Goal: Task Accomplishment & Management: Manage account settings

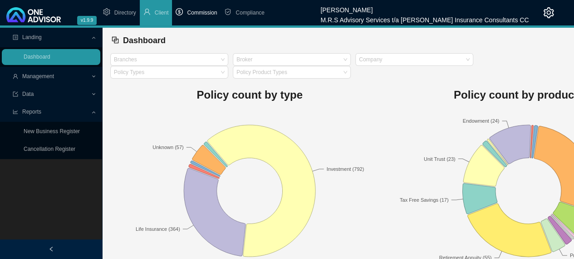
click at [199, 12] on span "Commission" at bounding box center [202, 13] width 30 height 6
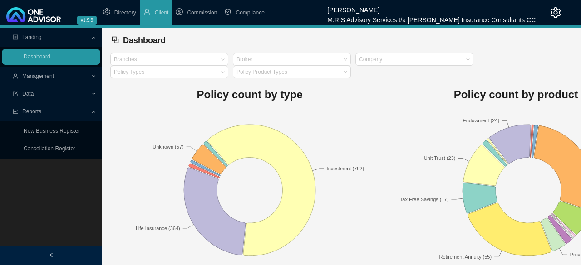
click at [199, 12] on html "v1.9.9 [PERSON_NAME] M.R.S Advisory Services t/a [PERSON_NAME] Insurance Consul…" at bounding box center [290, 132] width 581 height 265
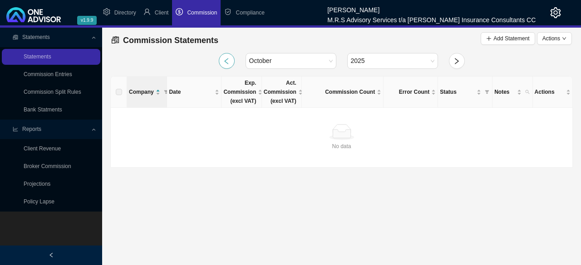
click at [229, 60] on icon "left" at bounding box center [226, 61] width 7 height 7
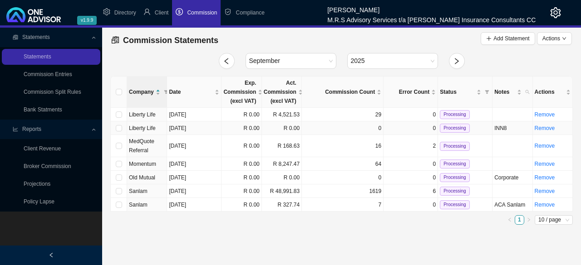
click at [213, 124] on td "[DATE]" at bounding box center [194, 129] width 54 height 14
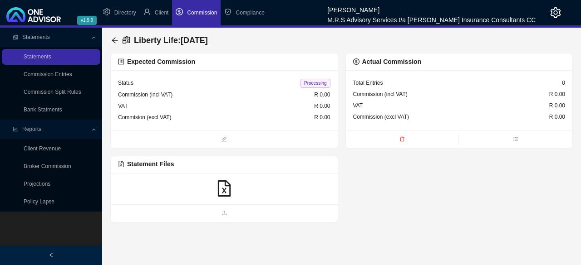
click at [225, 192] on icon "file-excel" at bounding box center [224, 189] width 13 height 16
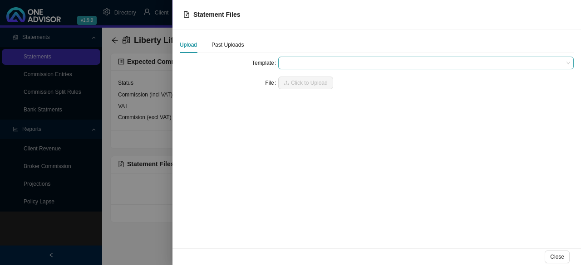
click at [338, 63] on span at bounding box center [426, 63] width 288 height 12
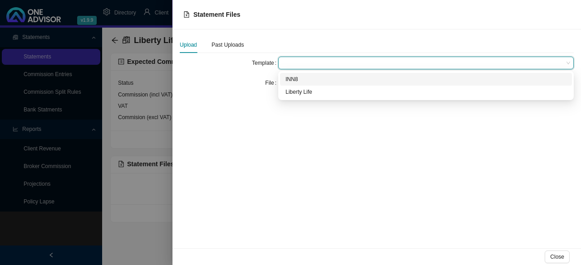
click at [288, 79] on div "INN8" at bounding box center [425, 79] width 281 height 9
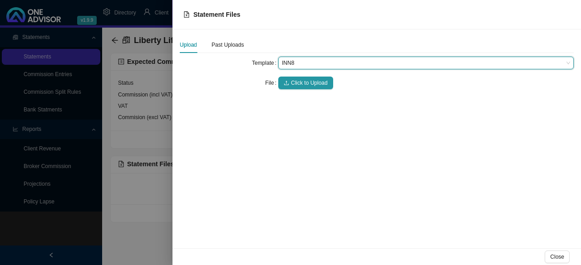
click at [288, 79] on button "Click to Upload" at bounding box center [305, 83] width 55 height 13
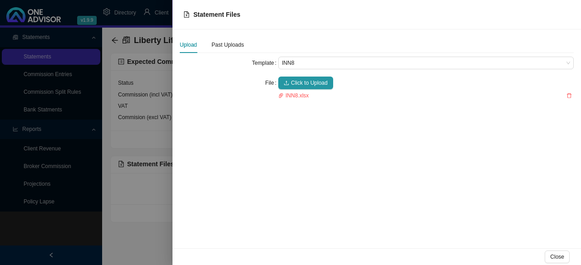
click at [140, 239] on div at bounding box center [290, 132] width 581 height 265
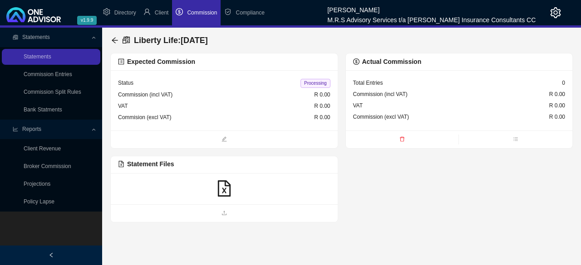
click at [226, 192] on icon "file-excel" at bounding box center [224, 189] width 16 height 16
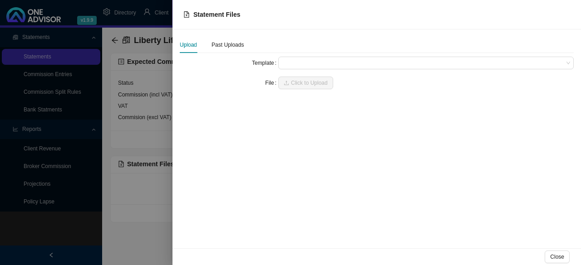
click at [144, 229] on div at bounding box center [290, 132] width 581 height 265
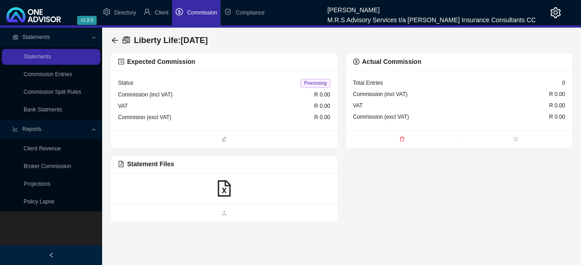
click at [209, 15] on span "Commission" at bounding box center [202, 13] width 30 height 6
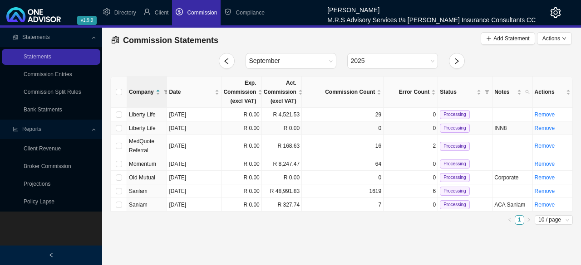
click at [226, 125] on td "R 0.00" at bounding box center [241, 129] width 40 height 14
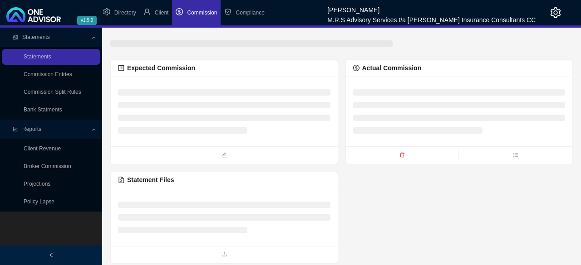
click at [226, 125] on ul at bounding box center [224, 111] width 212 height 44
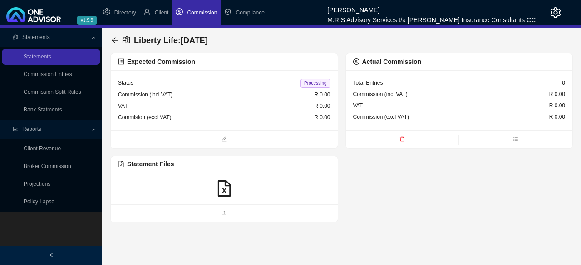
click at [224, 195] on icon "file-excel" at bounding box center [224, 189] width 13 height 16
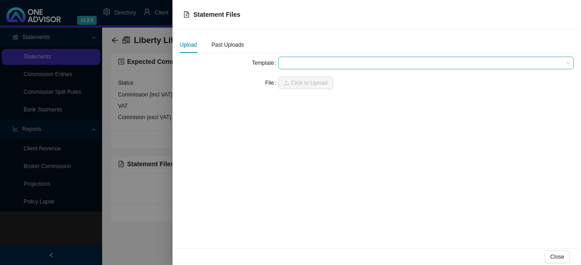
click at [327, 63] on span at bounding box center [426, 63] width 288 height 12
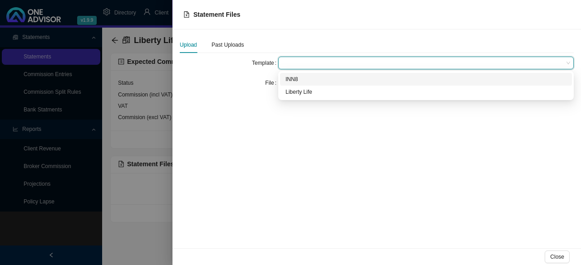
click at [312, 79] on div "INN8" at bounding box center [425, 79] width 281 height 9
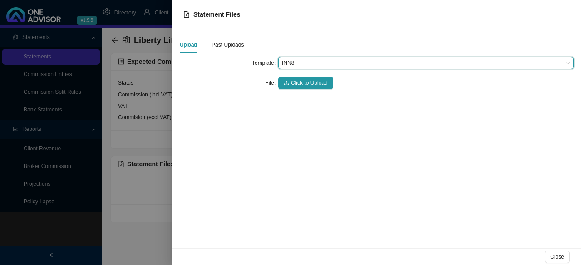
click at [312, 79] on span "Click to Upload" at bounding box center [309, 82] width 37 height 9
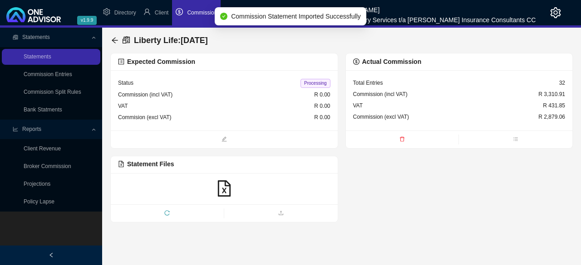
click at [402, 203] on div "Expected Commission Status Processing Commission (incl VAT) R 0.00 VAT R 0.00 C…" at bounding box center [341, 138] width 462 height 170
click at [201, 20] on li "Commission" at bounding box center [196, 12] width 49 height 25
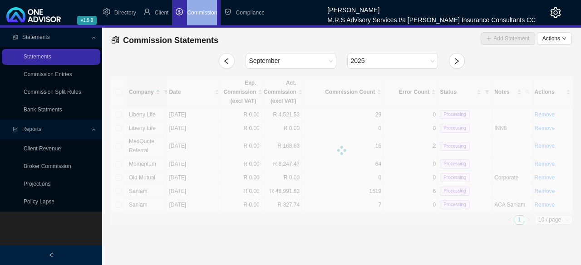
click at [201, 20] on li "Commission" at bounding box center [196, 12] width 49 height 25
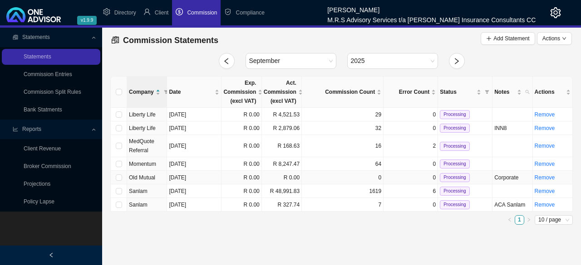
click at [327, 176] on td "0" at bounding box center [343, 178] width 82 height 14
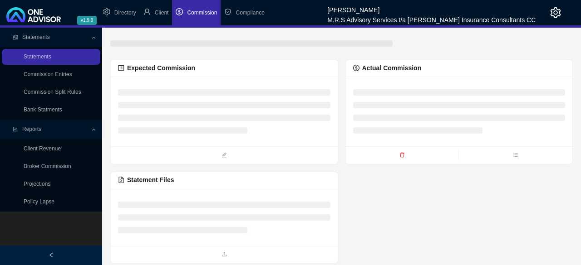
click at [327, 176] on div "Statement Files" at bounding box center [224, 180] width 212 height 10
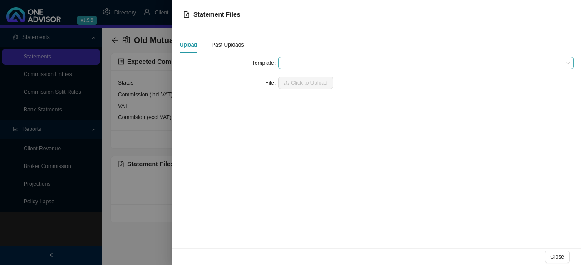
click at [319, 59] on span at bounding box center [426, 63] width 288 height 12
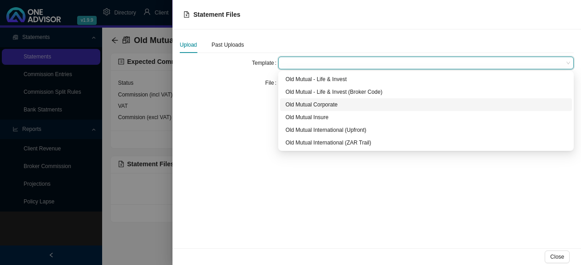
click at [310, 106] on div "Old Mutual Corporate" at bounding box center [425, 104] width 281 height 9
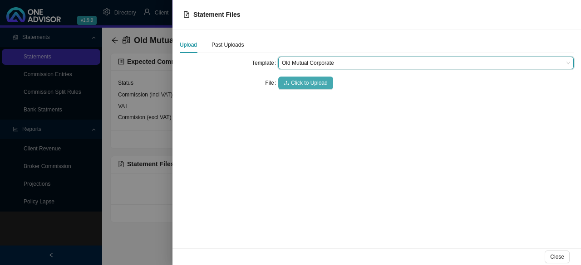
click at [307, 83] on span "Click to Upload" at bounding box center [309, 82] width 37 height 9
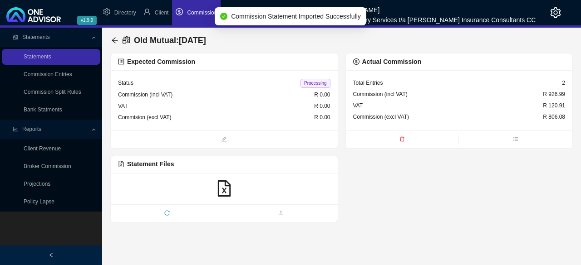
click at [200, 15] on span "Commission" at bounding box center [202, 13] width 30 height 6
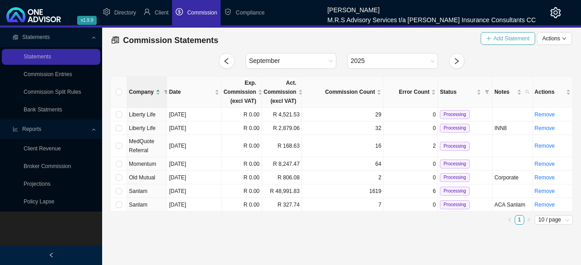
click at [512, 39] on span "Add Statement" at bounding box center [511, 38] width 36 height 9
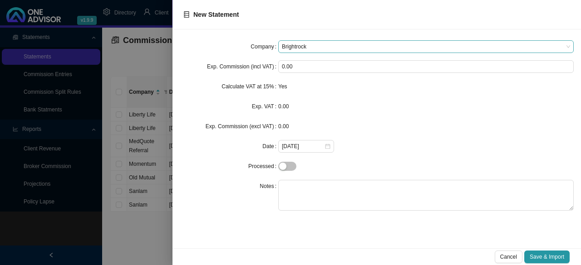
click at [454, 46] on span "Brightrock" at bounding box center [426, 47] width 288 height 12
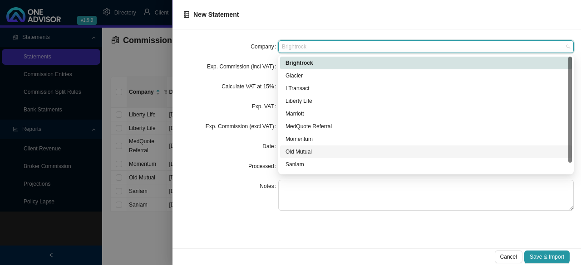
click at [324, 151] on div "Old Mutual" at bounding box center [425, 151] width 281 height 9
click at [324, 151] on div "[DATE]" at bounding box center [306, 146] width 56 height 13
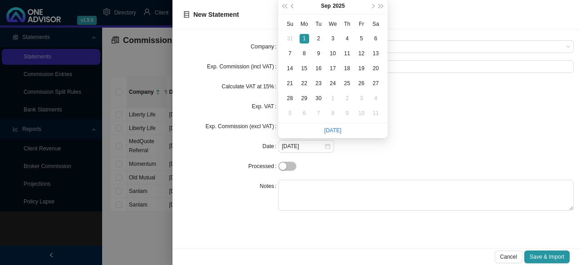
click at [449, 142] on div "[DATE]" at bounding box center [425, 146] width 295 height 13
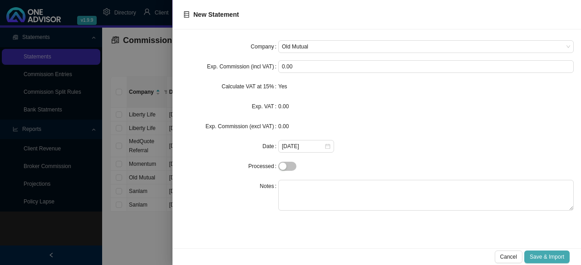
click at [555, 259] on span "Save & Import" at bounding box center [546, 257] width 34 height 9
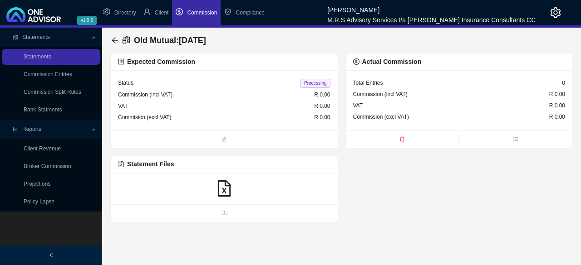
click at [200, 15] on span "Commission" at bounding box center [202, 13] width 30 height 6
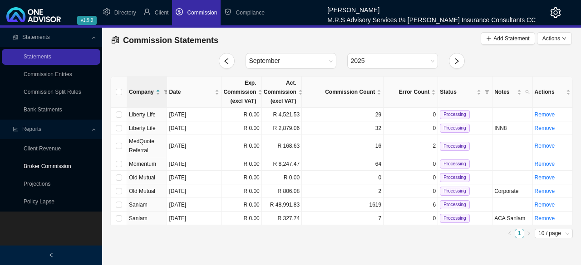
click at [51, 170] on link "Broker Commission" at bounding box center [48, 166] width 48 height 6
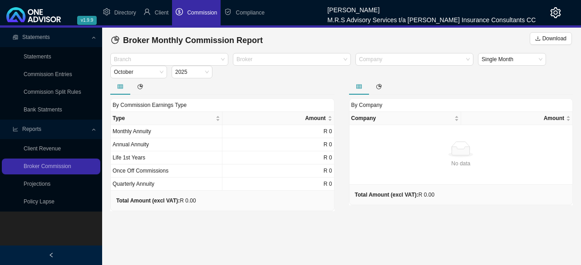
click at [293, 66] on div "Branch Broker Company Single Month [DATE]" at bounding box center [341, 65] width 467 height 25
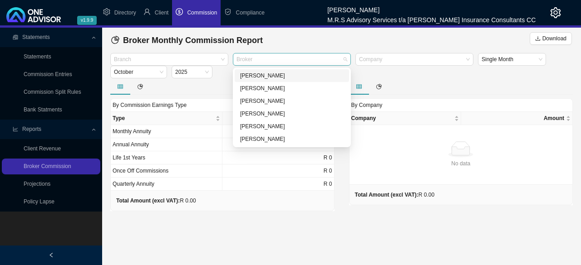
click at [346, 59] on div "Broker" at bounding box center [292, 59] width 118 height 13
click at [261, 103] on div "[PERSON_NAME]" at bounding box center [291, 101] width 103 height 9
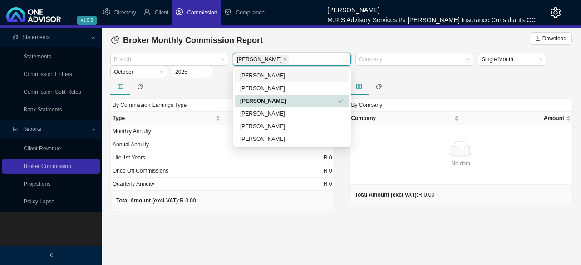
click at [401, 84] on div at bounding box center [461, 86] width 224 height 16
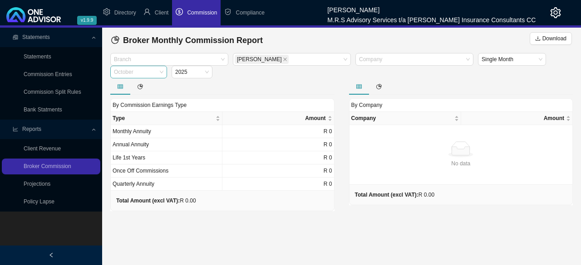
click at [164, 74] on div "October" at bounding box center [138, 72] width 57 height 13
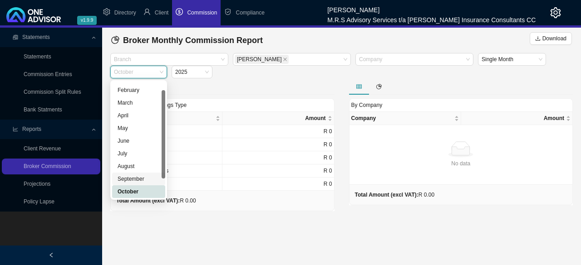
click at [134, 181] on div "September" at bounding box center [138, 179] width 42 height 9
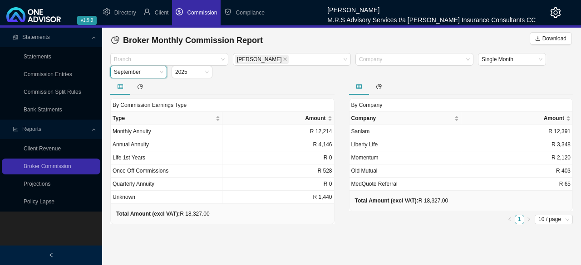
click at [162, 70] on span "September" at bounding box center [138, 72] width 49 height 12
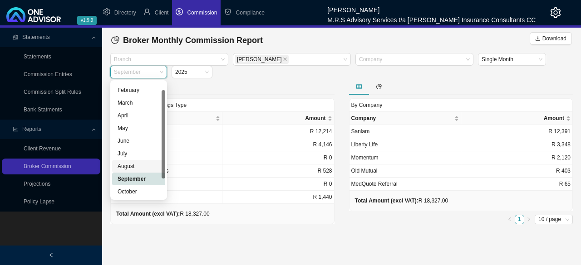
click at [129, 164] on div "August" at bounding box center [138, 166] width 42 height 9
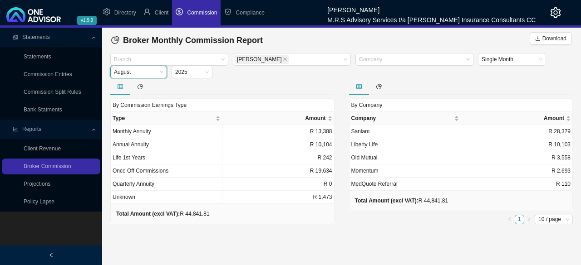
click at [161, 71] on span "August" at bounding box center [138, 72] width 49 height 12
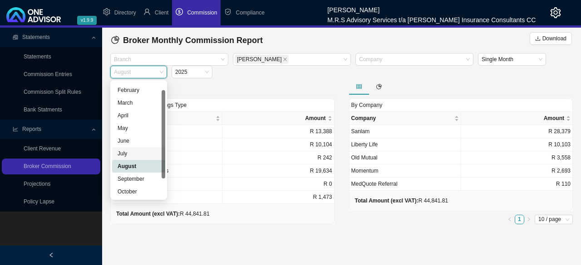
click at [121, 153] on div "July" at bounding box center [138, 153] width 42 height 9
click at [158, 71] on span "July" at bounding box center [138, 72] width 49 height 12
click at [119, 143] on div "June" at bounding box center [138, 141] width 42 height 9
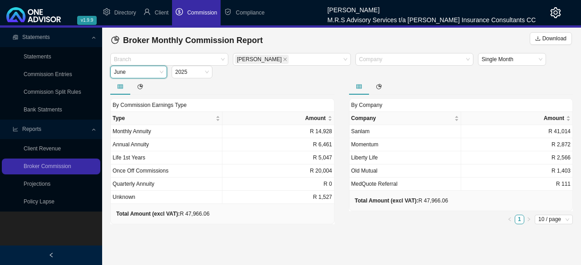
click at [160, 73] on span "June" at bounding box center [138, 72] width 49 height 12
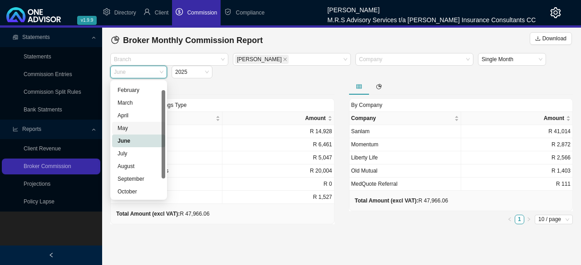
click at [125, 130] on div "May" at bounding box center [138, 128] width 42 height 9
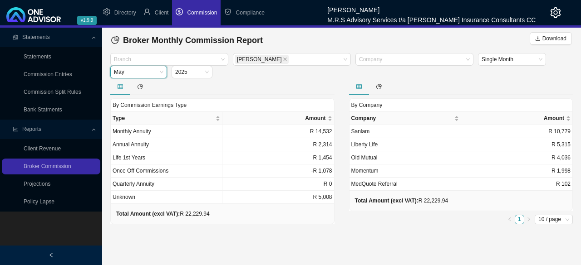
click at [156, 71] on span "May" at bounding box center [138, 72] width 49 height 12
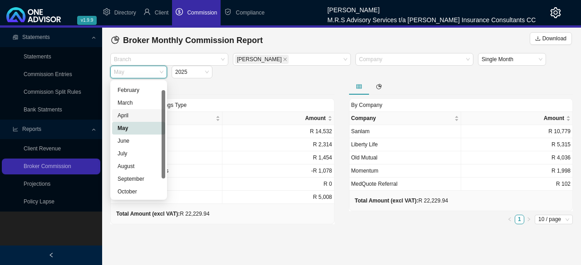
click at [127, 121] on div "April" at bounding box center [138, 115] width 53 height 13
click at [157, 73] on span "April" at bounding box center [138, 72] width 49 height 12
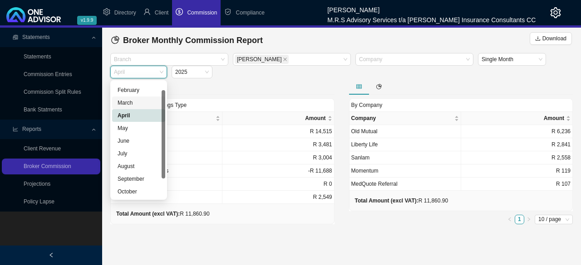
click at [127, 106] on div "March" at bounding box center [138, 102] width 42 height 9
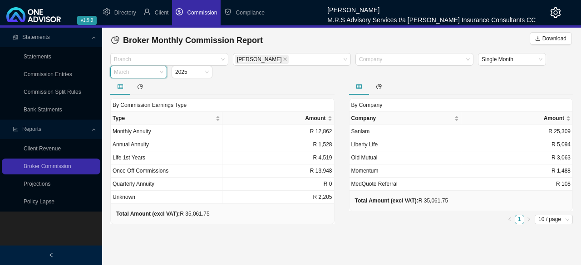
click at [160, 71] on span "March" at bounding box center [138, 72] width 49 height 12
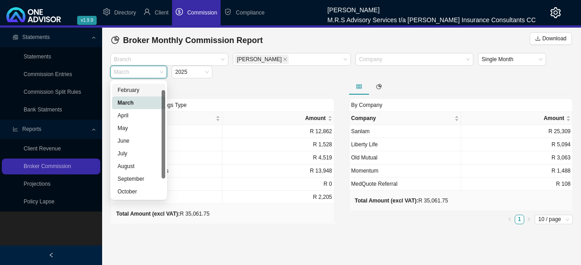
click at [135, 90] on div "February" at bounding box center [138, 90] width 42 height 9
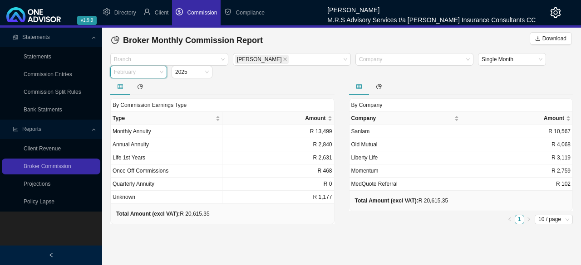
click at [163, 70] on span "February" at bounding box center [138, 72] width 49 height 12
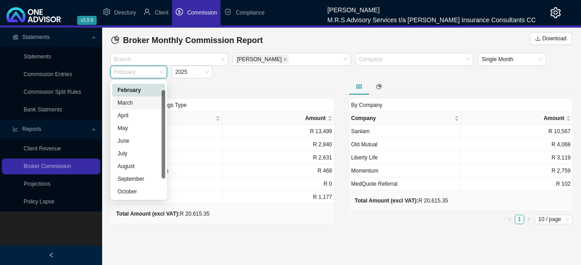
click at [162, 88] on div at bounding box center [163, 140] width 4 height 116
click at [163, 191] on div at bounding box center [163, 140] width 4 height 116
click at [344, 255] on main "Statements Statements Commission Entries Commission Split Rules Bank Statments …" at bounding box center [290, 147] width 581 height 238
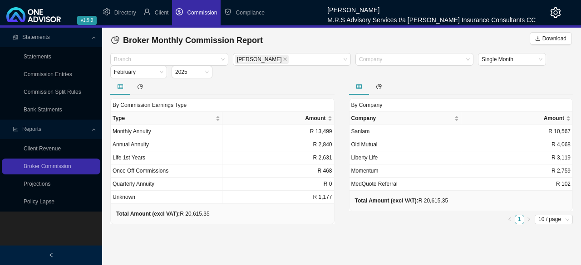
click at [201, 10] on span "Commission" at bounding box center [202, 13] width 30 height 6
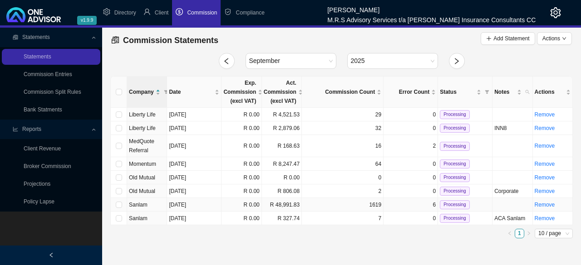
click at [410, 203] on td "6" at bounding box center [410, 205] width 54 height 14
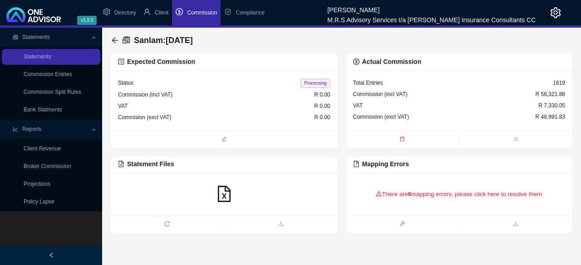
click at [376, 195] on icon "warning" at bounding box center [379, 193] width 6 height 5
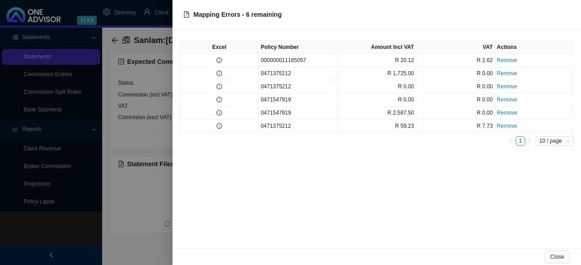
click at [142, 210] on div at bounding box center [290, 132] width 581 height 265
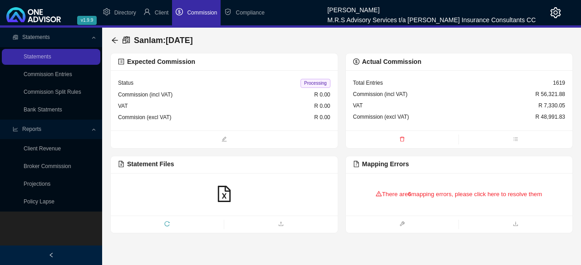
click at [376, 195] on icon "warning" at bounding box center [379, 194] width 6 height 6
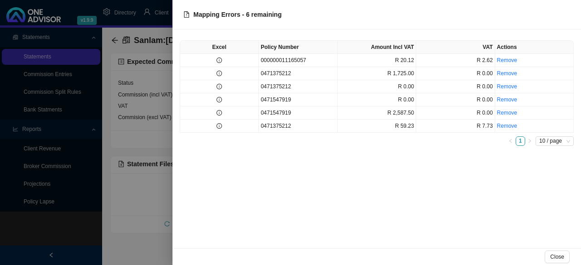
click at [137, 248] on div at bounding box center [290, 132] width 581 height 265
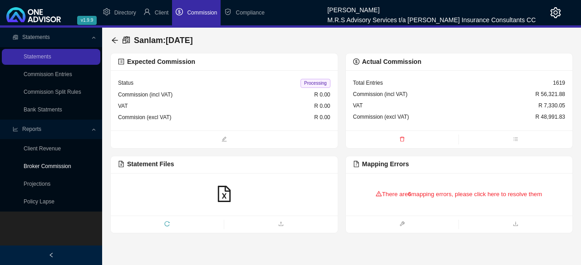
click at [59, 165] on link "Broker Commission" at bounding box center [48, 166] width 48 height 6
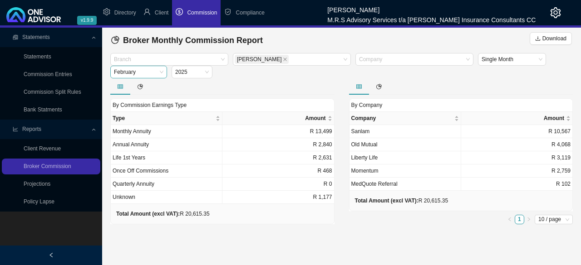
click at [161, 77] on span "February" at bounding box center [138, 72] width 49 height 12
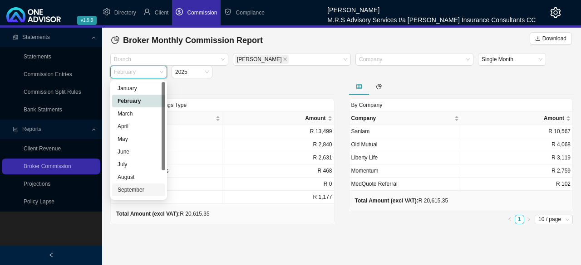
click at [130, 193] on div "September" at bounding box center [138, 189] width 42 height 9
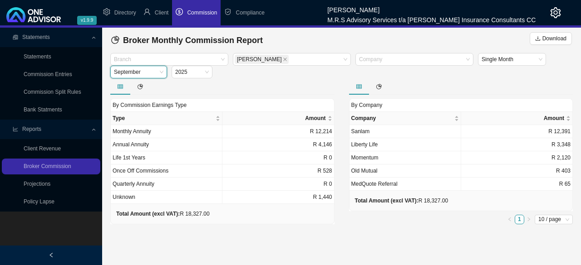
click at [160, 76] on span "September" at bounding box center [138, 72] width 49 height 12
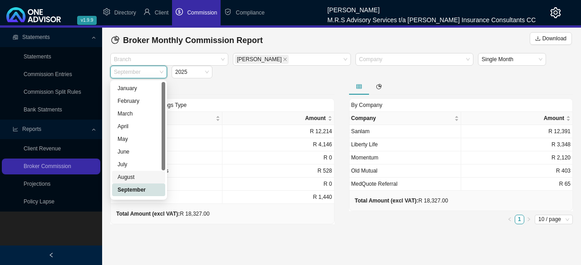
click at [132, 176] on div "August" at bounding box center [138, 177] width 42 height 9
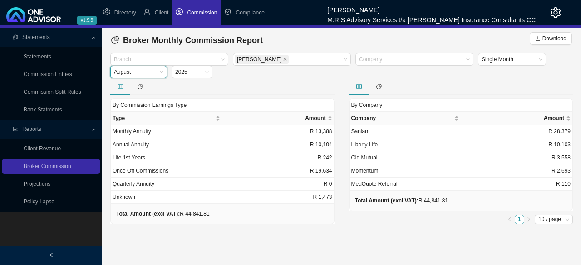
click at [201, 14] on span "Commission" at bounding box center [202, 13] width 30 height 6
